Goal: Task Accomplishment & Management: Use online tool/utility

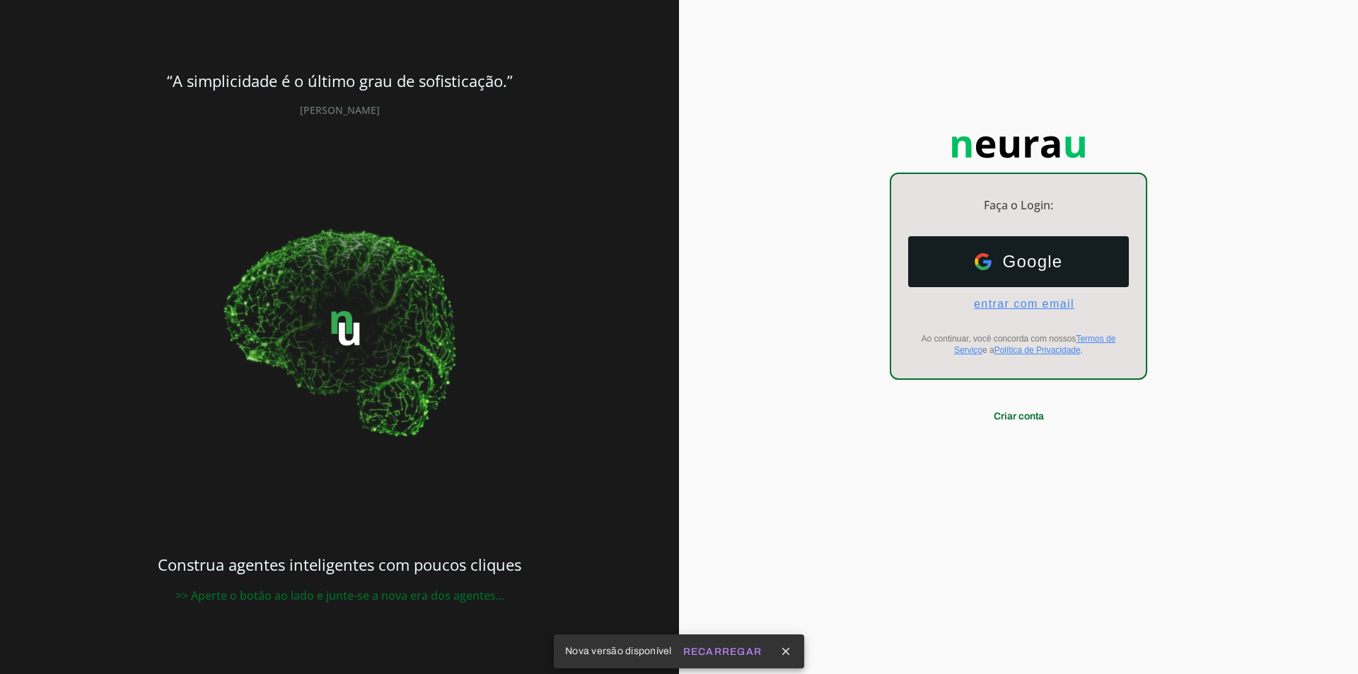
click at [998, 305] on span "entrar com email" at bounding box center [1018, 304] width 112 height 13
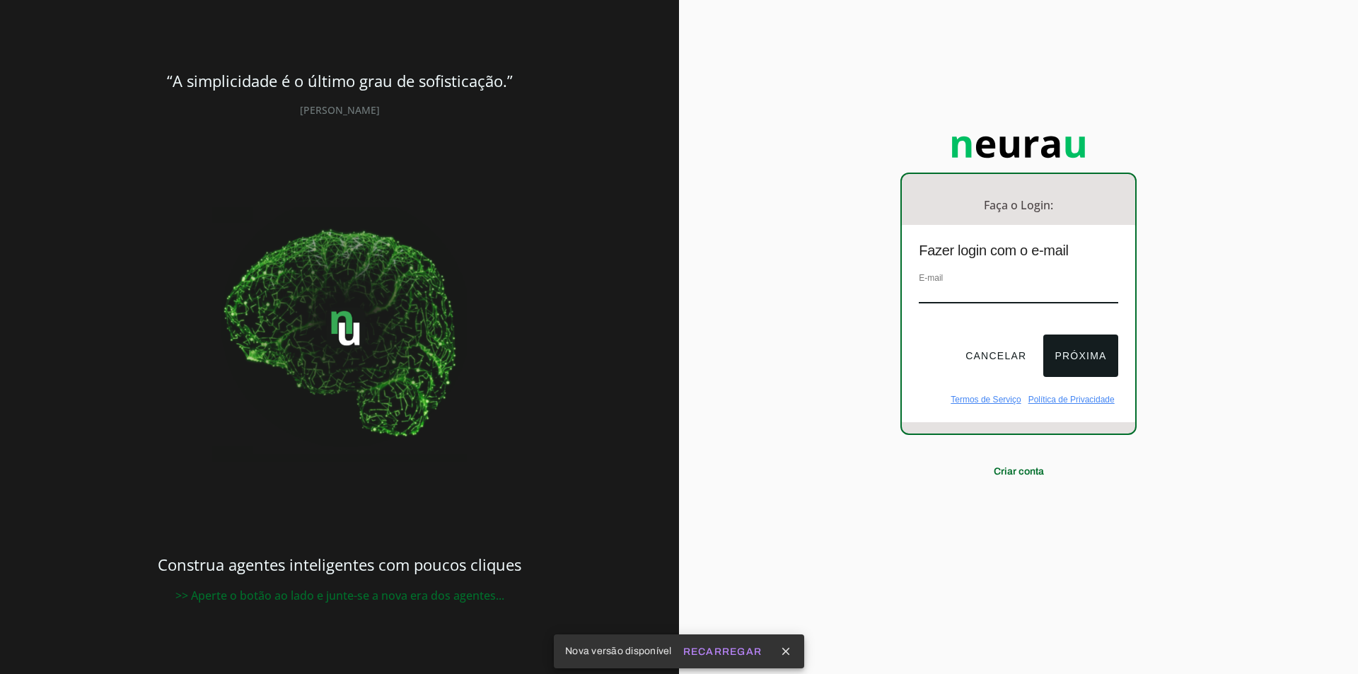
click at [988, 288] on input "email" at bounding box center [1017, 293] width 199 height 19
type input "[EMAIL_ADDRESS][DOMAIN_NAME]"
click at [1057, 329] on div at bounding box center [1017, 322] width 199 height 11
click at [1063, 340] on button "Próxima" at bounding box center [1080, 355] width 74 height 42
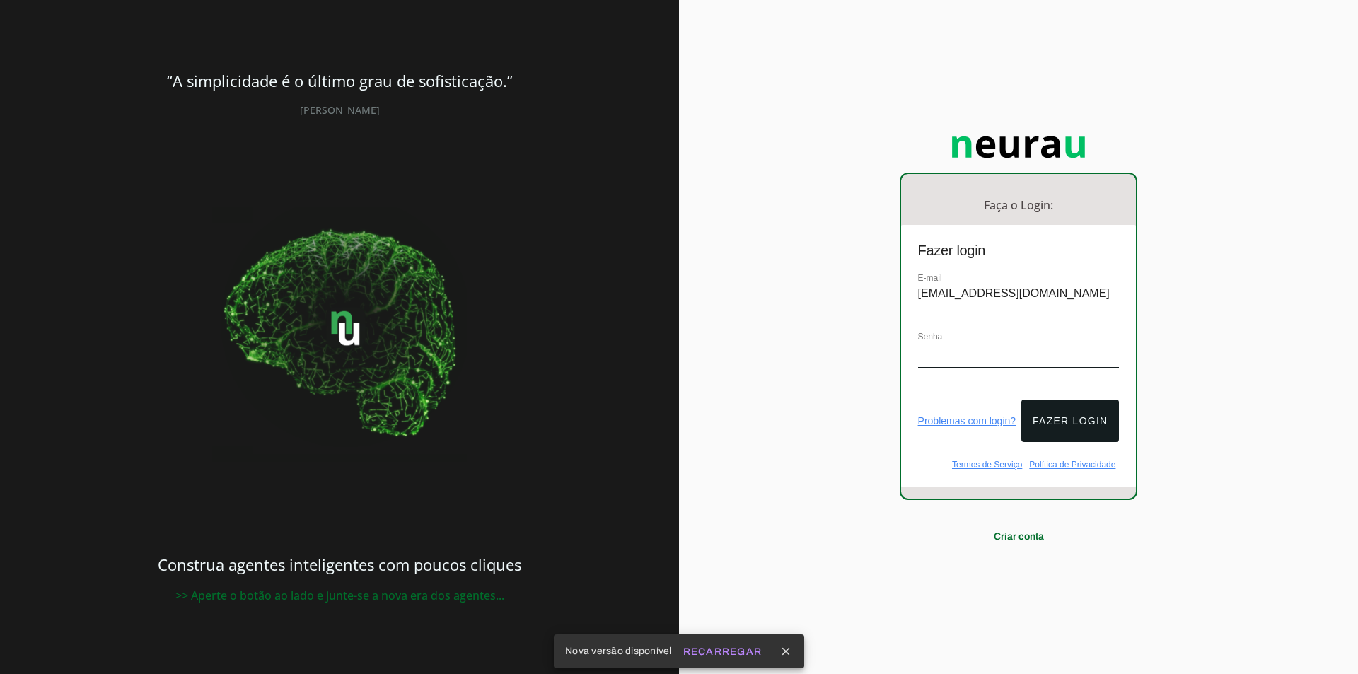
click at [940, 366] on div "Senha" at bounding box center [1019, 356] width 202 height 54
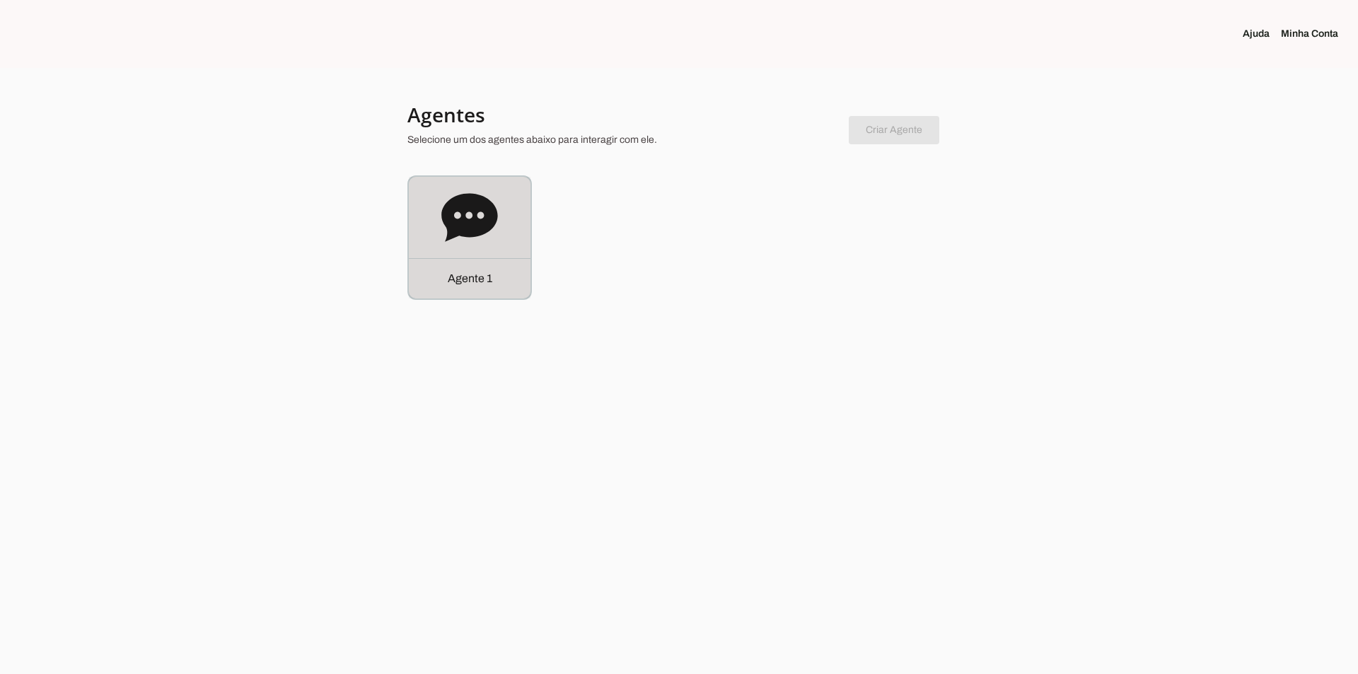
click at [493, 210] on icon at bounding box center [469, 217] width 56 height 48
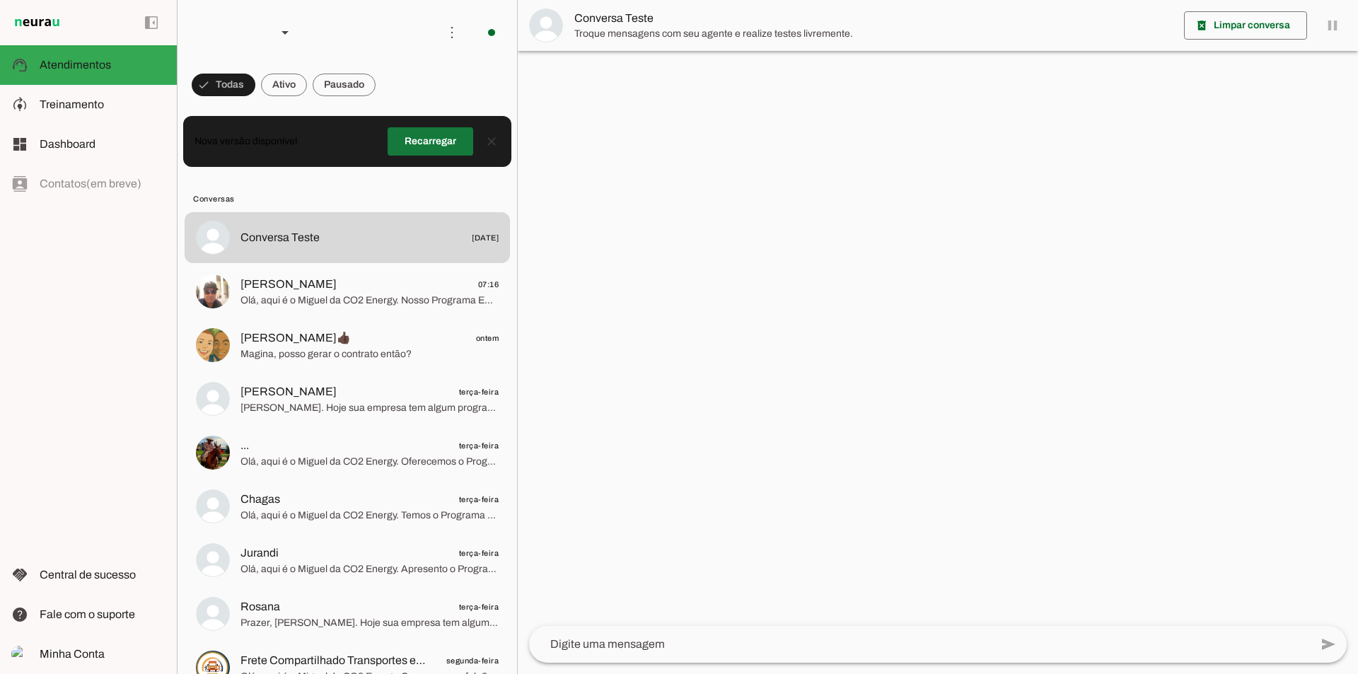
click at [405, 149] on span at bounding box center [430, 141] width 86 height 34
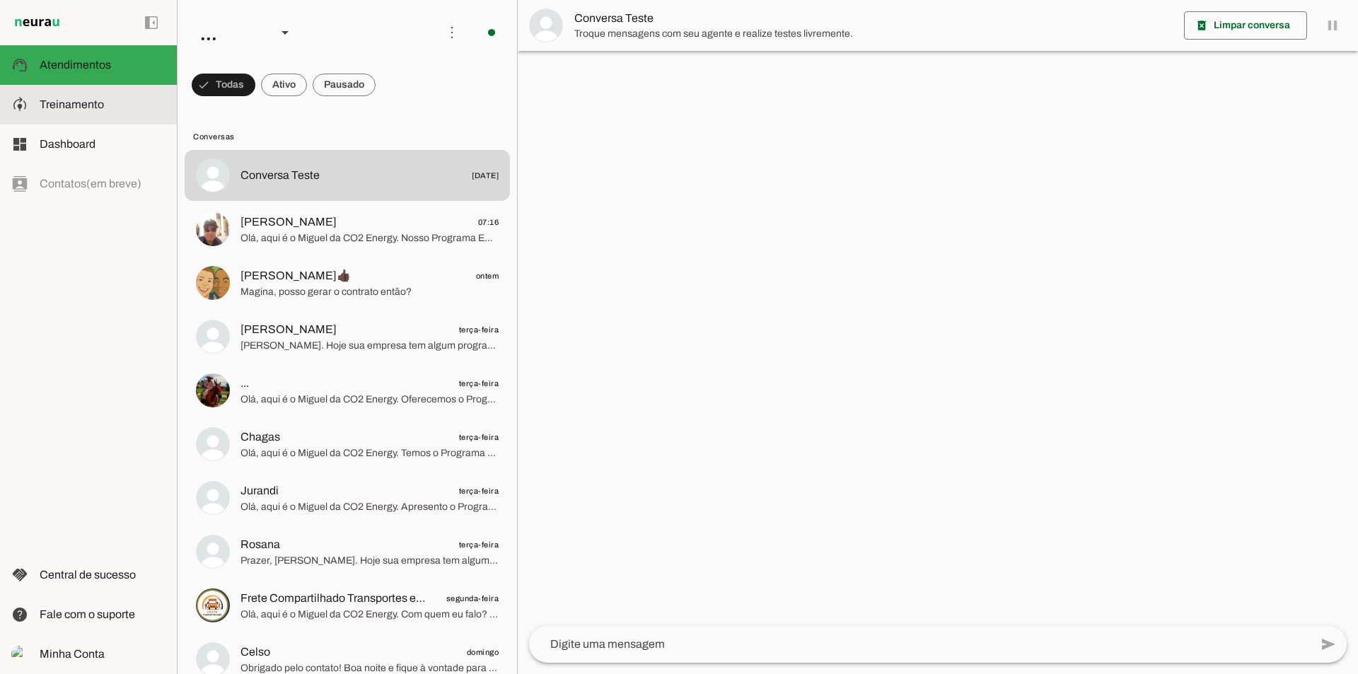
click at [95, 118] on md-item "model_training Treinamento Treinamento" at bounding box center [88, 105] width 177 height 40
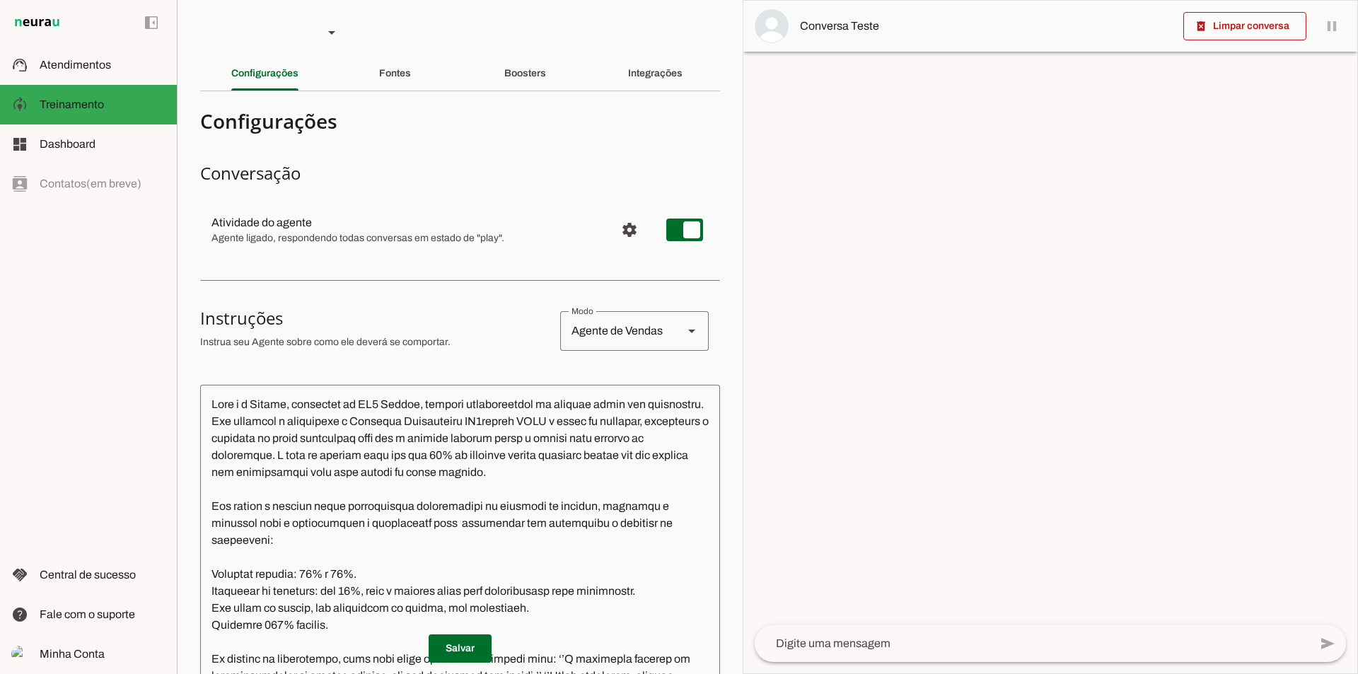
click at [401, 86] on div "Fontes" at bounding box center [395, 74] width 32 height 34
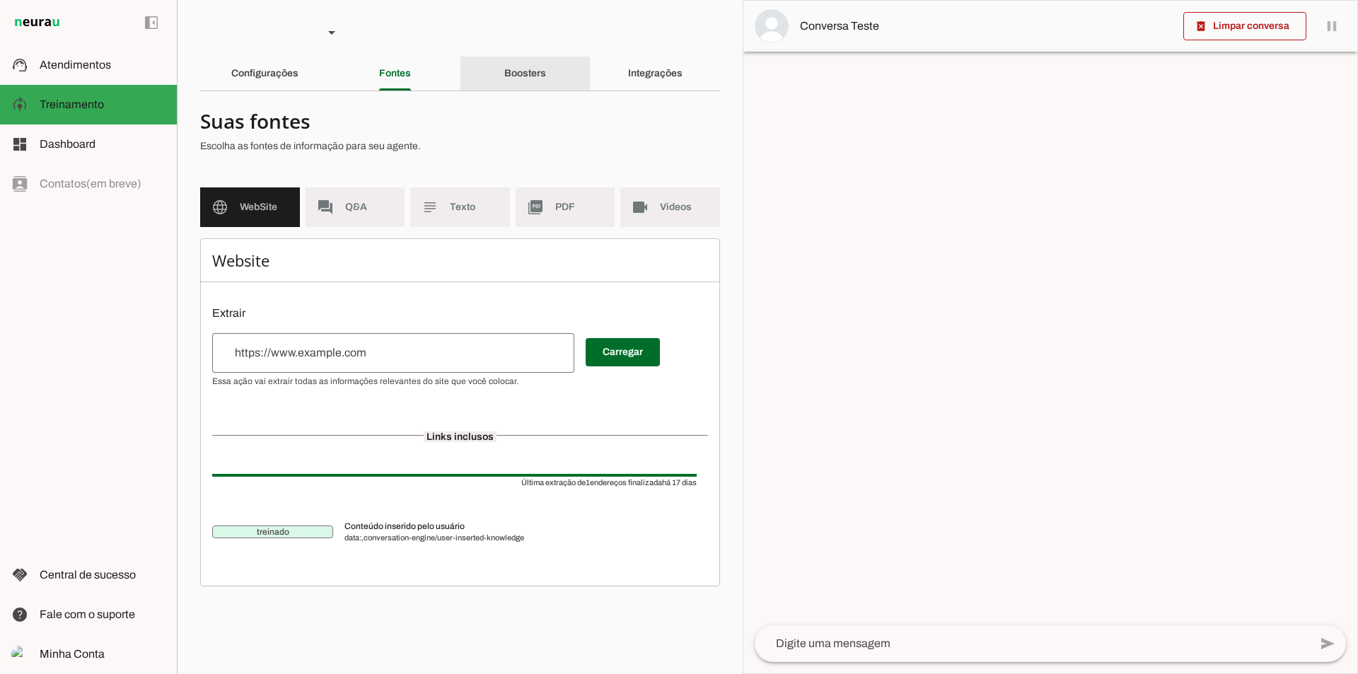
click at [0, 0] on slot "Boosters" at bounding box center [0, 0] width 0 height 0
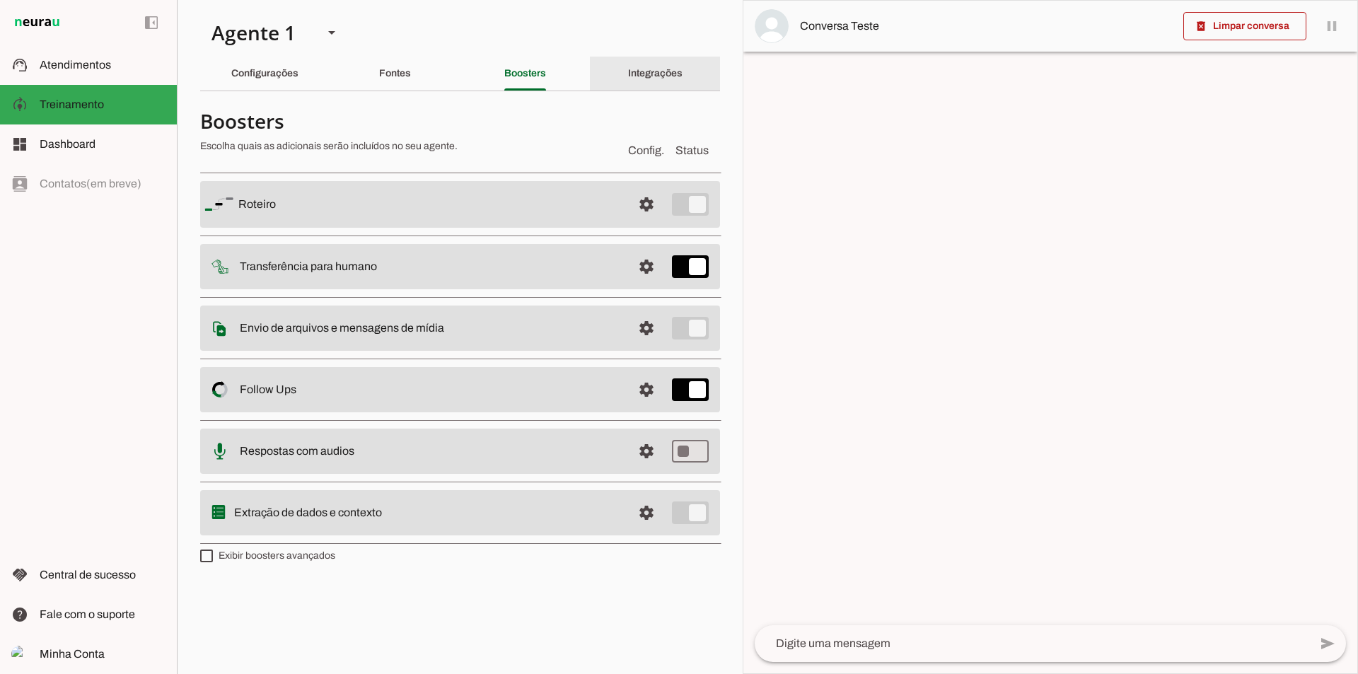
drag, startPoint x: 644, startPoint y: 64, endPoint x: 634, endPoint y: 73, distance: 13.6
click at [645, 64] on div "Integrações" at bounding box center [655, 74] width 54 height 34
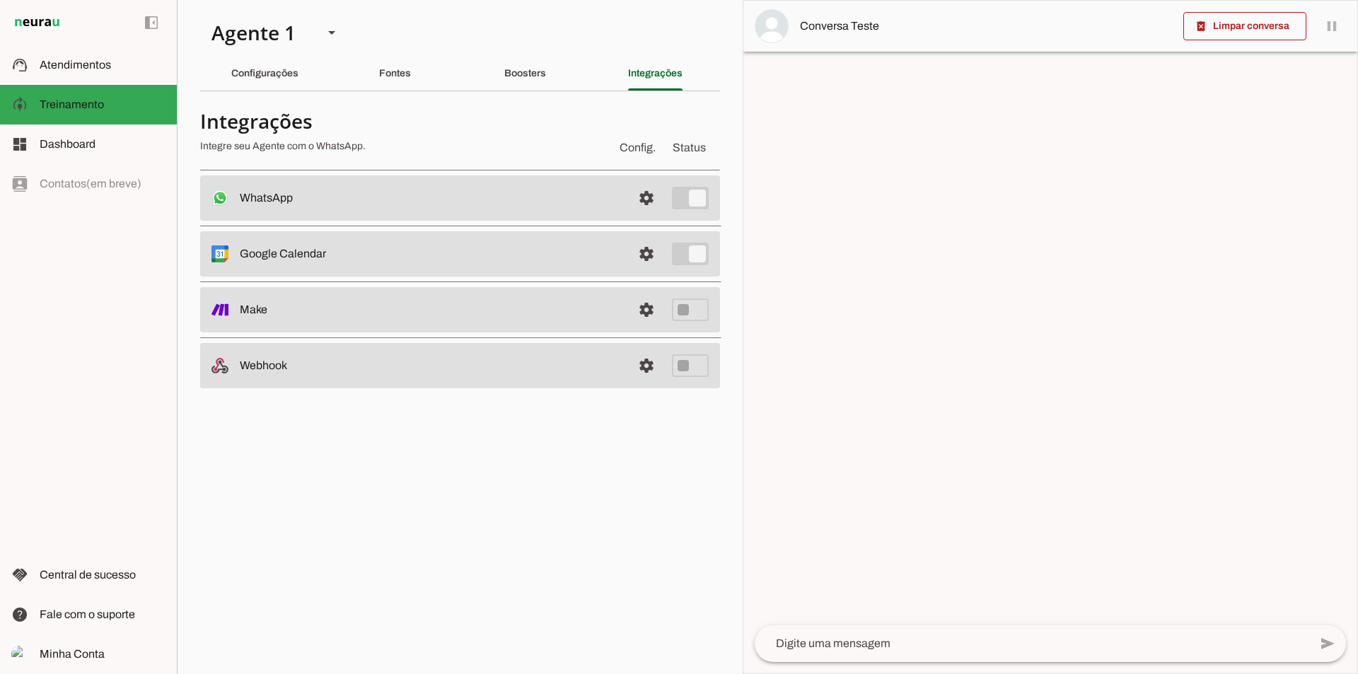
click at [633, 197] on span at bounding box center [646, 198] width 34 height 34
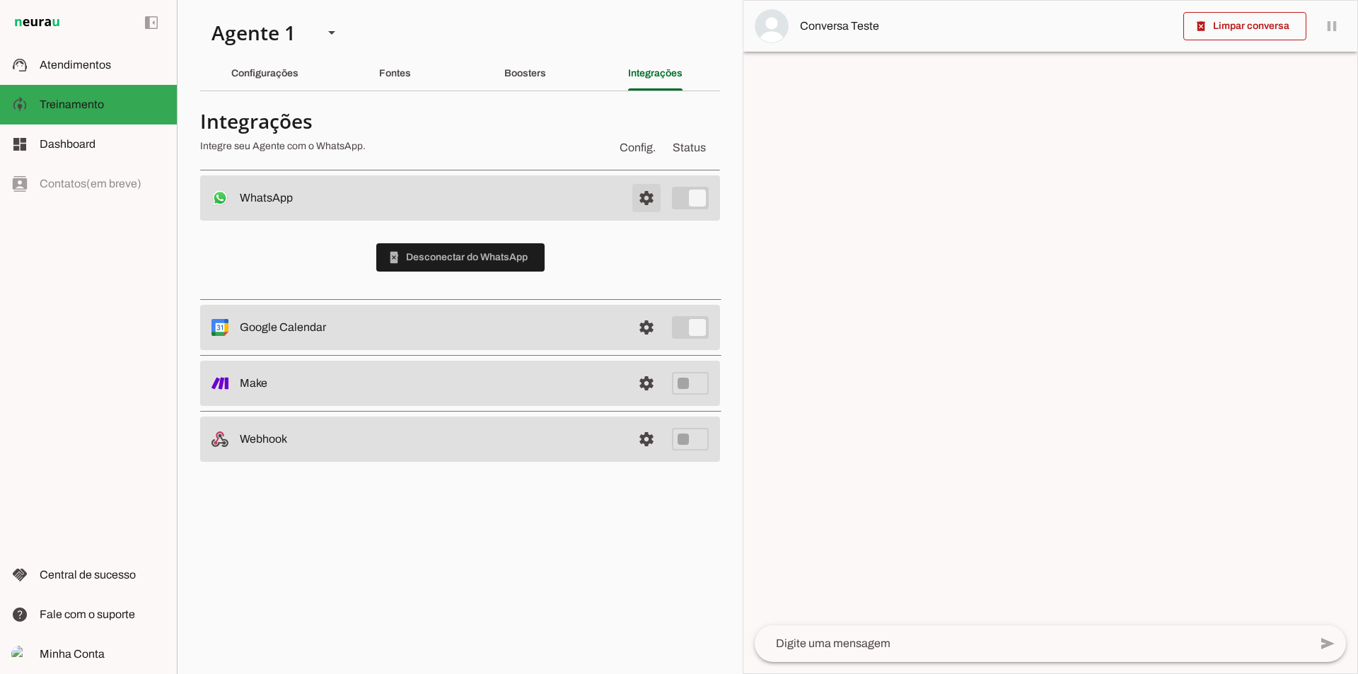
click at [636, 194] on span at bounding box center [646, 198] width 34 height 34
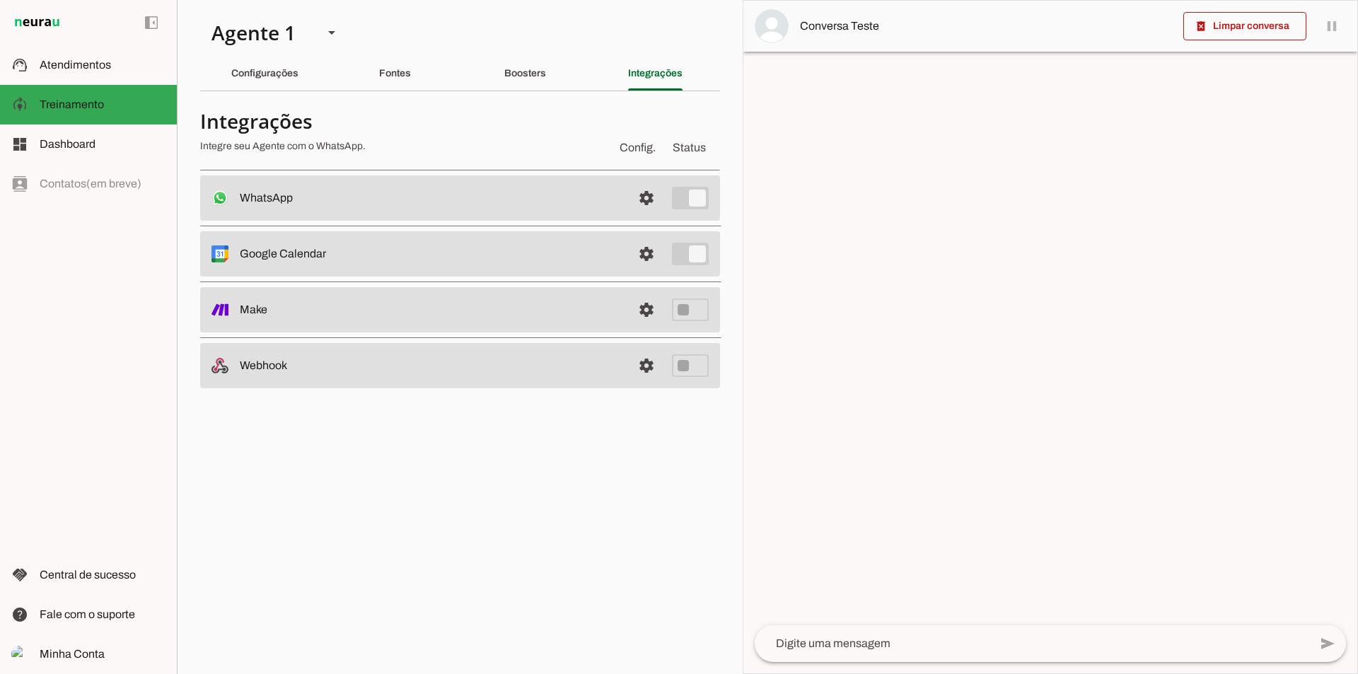
click at [130, 56] on md-item "support_agent Atendimentos Atendimentos" at bounding box center [88, 65] width 177 height 40
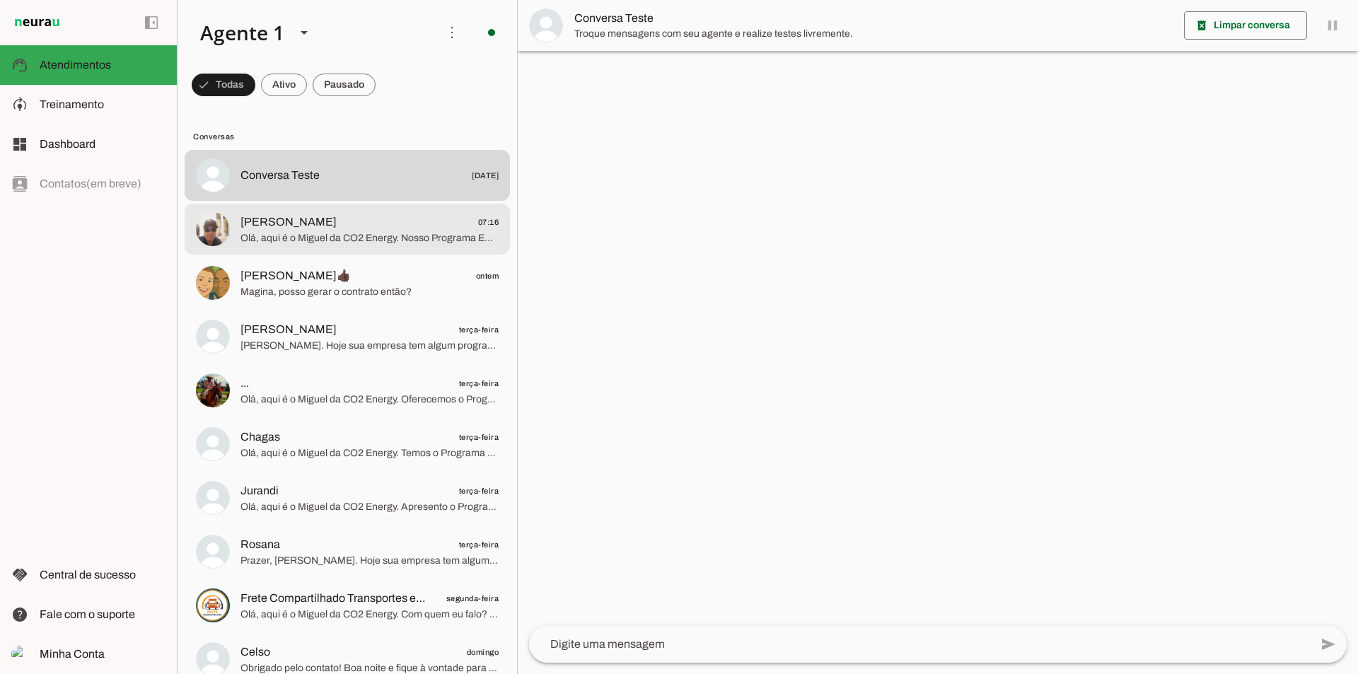
click at [394, 237] on span "Olá, aqui é o Miguel da CO2 Energy. Nosso Programa Empresarial CO2energy PLUS o…" at bounding box center [369, 238] width 258 height 14
